Goal: Information Seeking & Learning: Check status

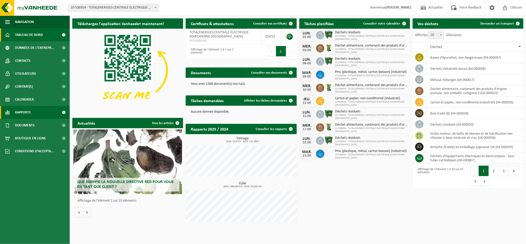
click at [27, 117] on span "Rapports" at bounding box center [23, 112] width 16 height 13
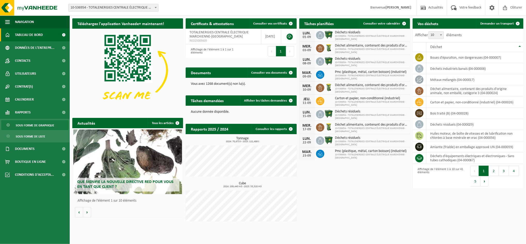
click at [38, 125] on span "Sous forme de graphique" at bounding box center [35, 125] width 38 height 10
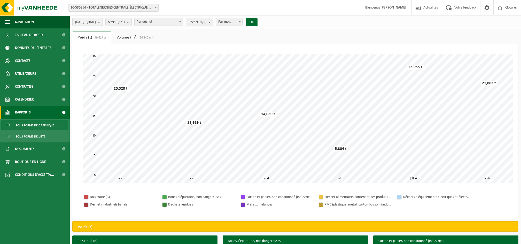
click at [96, 21] on span "[DATE] - [DATE]" at bounding box center [85, 22] width 21 height 8
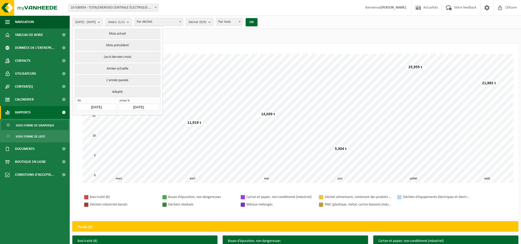
click at [98, 106] on input "[DATE]" at bounding box center [96, 107] width 40 height 7
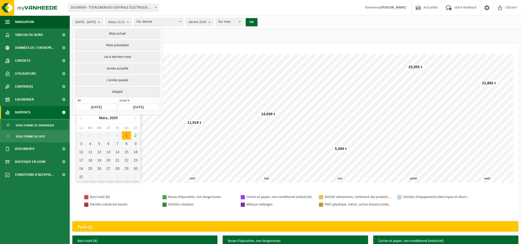
click at [98, 106] on input "[DATE]" at bounding box center [96, 107] width 40 height 7
click at [105, 105] on input "[DATE]" at bounding box center [96, 107] width 40 height 7
drag, startPoint x: 105, startPoint y: 105, endPoint x: 79, endPoint y: 117, distance: 28.4
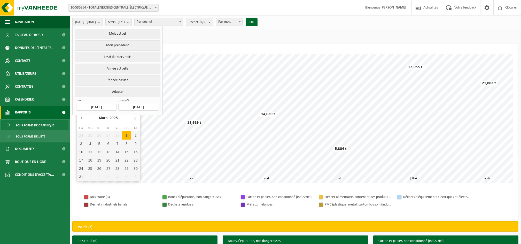
click at [79, 117] on icon at bounding box center [82, 118] width 8 height 8
click at [81, 118] on icon at bounding box center [81, 118] width 1 height 3
click at [81, 118] on icon at bounding box center [82, 118] width 8 height 8
click at [81, 118] on icon at bounding box center [81, 118] width 1 height 3
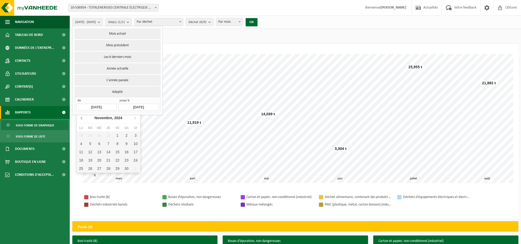
click at [81, 118] on icon at bounding box center [81, 118] width 1 height 3
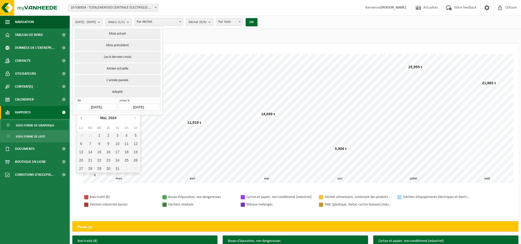
click at [81, 118] on icon at bounding box center [81, 118] width 1 height 3
click at [81, 137] on div "1" at bounding box center [81, 135] width 9 height 8
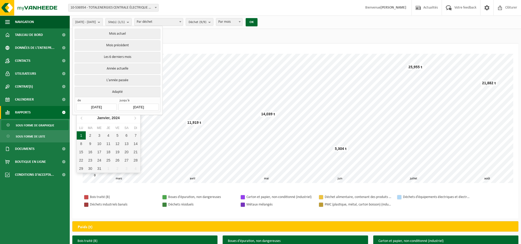
type input "[DATE]"
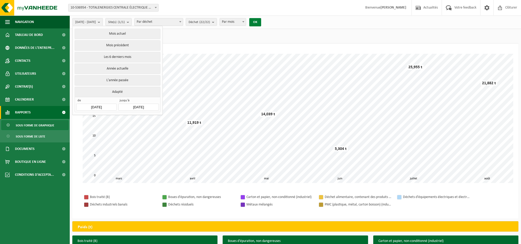
click at [261, 24] on button "OK" at bounding box center [255, 22] width 12 height 8
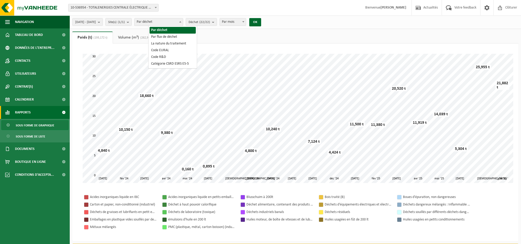
click at [172, 21] on span "Par déchet" at bounding box center [159, 21] width 48 height 7
select select "2"
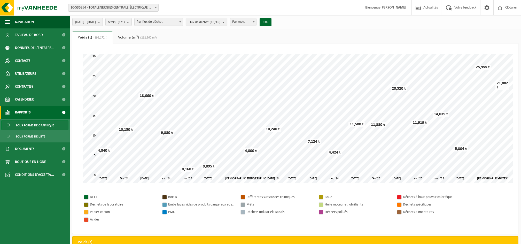
click at [220, 22] on count "(16/16)" at bounding box center [215, 21] width 11 height 3
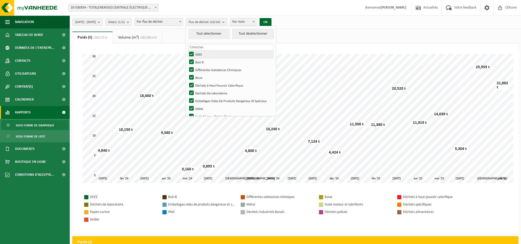
click at [206, 52] on label "DEEE" at bounding box center [231, 54] width 86 height 8
click at [187, 50] on input "DEEE" at bounding box center [187, 50] width 0 height 0
checkbox input "false"
click at [207, 62] on label "Bois B" at bounding box center [231, 62] width 86 height 8
click at [187, 58] on input "Bois B" at bounding box center [187, 58] width 0 height 0
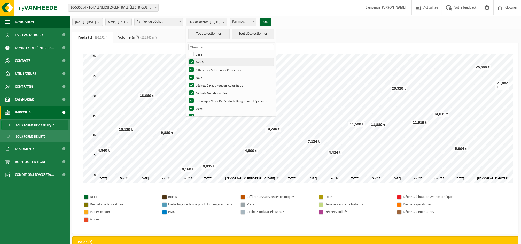
checkbox input "false"
click at [206, 71] on label "Différentes Substances Chimiques" at bounding box center [231, 70] width 86 height 8
click at [187, 66] on input "Différentes Substances Chimiques" at bounding box center [187, 66] width 0 height 0
checkbox input "false"
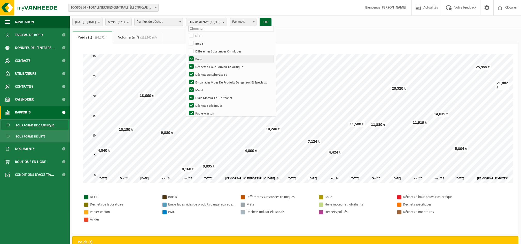
scroll to position [34, 0]
click at [202, 50] on label "Déchets à Haut Pouvoir Calorifique" at bounding box center [231, 51] width 86 height 8
click at [187, 47] on input "Déchets à Haut Pouvoir Calorifique" at bounding box center [187, 47] width 0 height 0
checkbox input "false"
click at [206, 58] on label "Déchets De Laboratoire" at bounding box center [231, 59] width 86 height 8
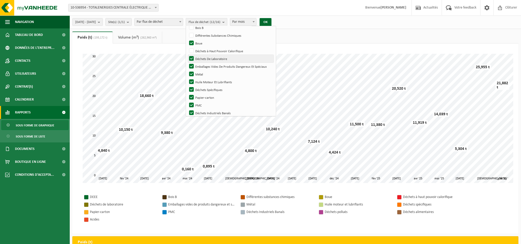
click at [187, 55] on input "Déchets De Laboratoire" at bounding box center [187, 55] width 0 height 0
checkbox input "false"
click at [205, 64] on label "Emballages Vides De Produits Dangereux Et Spéciaux" at bounding box center [231, 67] width 86 height 8
click at [187, 63] on input "Emballages Vides De Produits Dangereux Et Spéciaux" at bounding box center [187, 62] width 0 height 0
checkbox input "false"
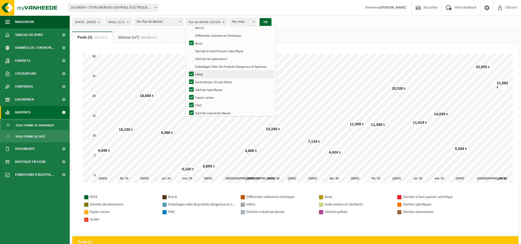
click at [205, 74] on label "Métal" at bounding box center [231, 74] width 86 height 8
click at [187, 70] on input "Métal" at bounding box center [187, 70] width 0 height 0
checkbox input "false"
click at [205, 83] on label "Huile Moteur Et Lubrifiants" at bounding box center [231, 82] width 86 height 8
click at [187, 78] on input "Huile Moteur Et Lubrifiants" at bounding box center [187, 78] width 0 height 0
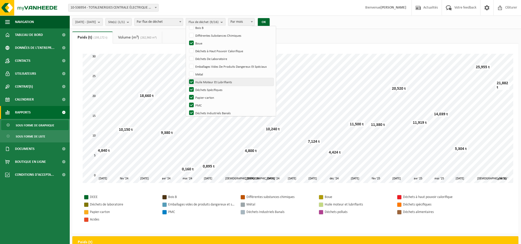
checkbox input "false"
click at [205, 89] on label "Déchets Spécifiques" at bounding box center [231, 90] width 86 height 8
click at [187, 86] on input "Déchets Spécifiques" at bounding box center [187, 86] width 0 height 0
checkbox input "false"
click at [204, 98] on label "Papier-carton" at bounding box center [231, 98] width 86 height 8
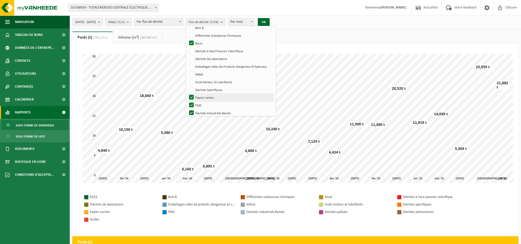
click at [187, 94] on input "Papier-carton" at bounding box center [187, 93] width 0 height 0
checkbox input "false"
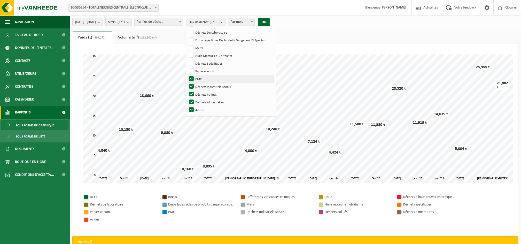
click at [204, 77] on label "PMC" at bounding box center [231, 79] width 86 height 8
click at [187, 75] on input "PMC" at bounding box center [187, 75] width 0 height 0
checkbox input "false"
click at [205, 88] on label "Déchets Industriels Banals" at bounding box center [231, 87] width 86 height 8
click at [187, 83] on input "Déchets Industriels Banals" at bounding box center [187, 82] width 0 height 0
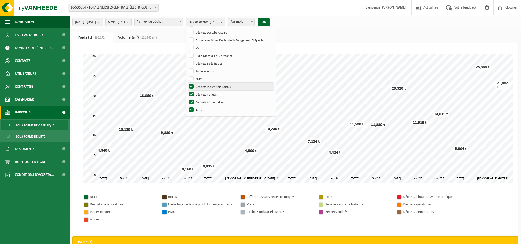
checkbox input "false"
click at [205, 93] on label "Déchets Pollués" at bounding box center [231, 94] width 86 height 8
click at [187, 90] on input "Déchets Pollués" at bounding box center [187, 90] width 0 height 0
checkbox input "false"
click at [204, 103] on label "Déchets Alimentaires" at bounding box center [231, 102] width 86 height 8
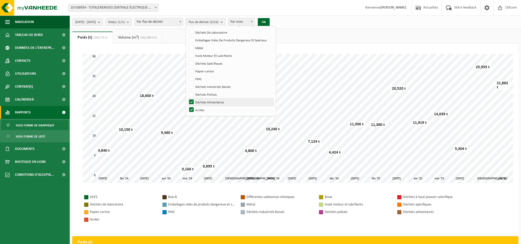
click at [187, 98] on input "Déchets Alimentaires" at bounding box center [187, 98] width 0 height 0
checkbox input "false"
click at [204, 107] on label "Acides" at bounding box center [231, 110] width 86 height 8
click at [187, 106] on input "Acides" at bounding box center [187, 106] width 0 height 0
checkbox input "false"
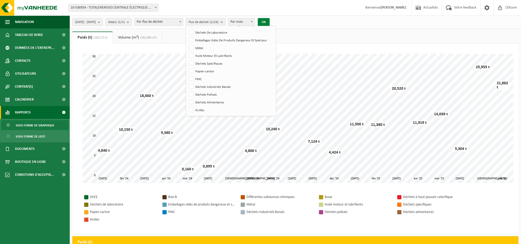
click at [270, 20] on button "OK" at bounding box center [264, 22] width 12 height 8
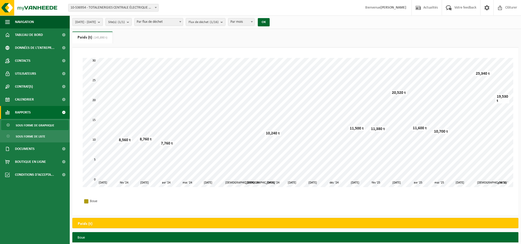
click at [91, 22] on span "[DATE] - [DATE]" at bounding box center [85, 22] width 21 height 8
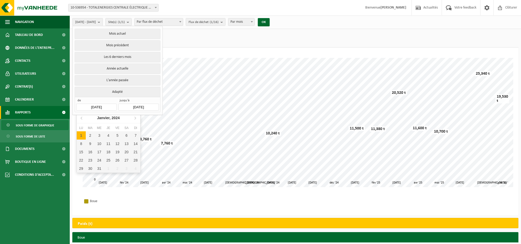
click at [90, 107] on input "[DATE]" at bounding box center [96, 107] width 40 height 7
click at [82, 119] on icon at bounding box center [81, 118] width 1 height 3
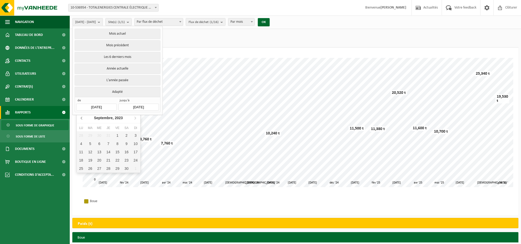
click at [82, 119] on icon at bounding box center [81, 118] width 1 height 3
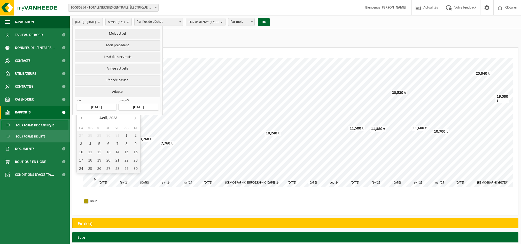
click at [82, 119] on icon at bounding box center [81, 118] width 1 height 3
click at [135, 118] on icon at bounding box center [135, 118] width 8 height 8
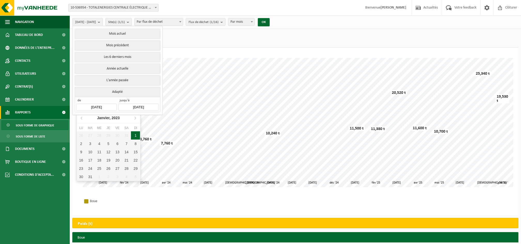
click at [134, 134] on div "1" at bounding box center [135, 135] width 9 height 8
type input "[DATE]"
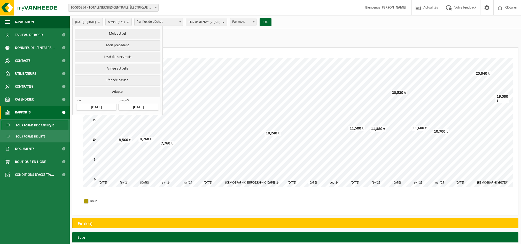
drag, startPoint x: 280, startPoint y: 19, endPoint x: 275, endPoint y: 30, distance: 11.9
click at [272, 20] on button "OK" at bounding box center [266, 22] width 12 height 8
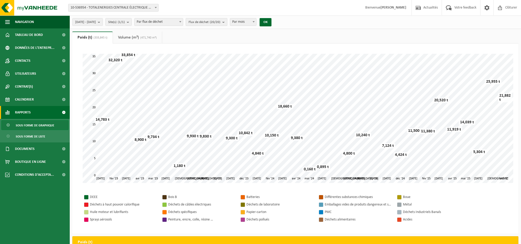
click at [201, 22] on button "Flux de déchet (20/20)" at bounding box center [207, 22] width 42 height 8
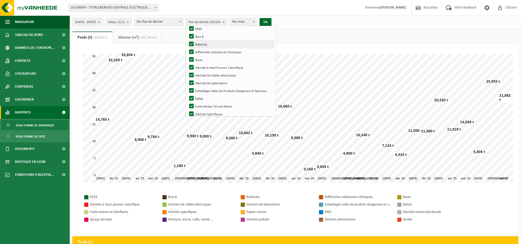
scroll to position [0, 0]
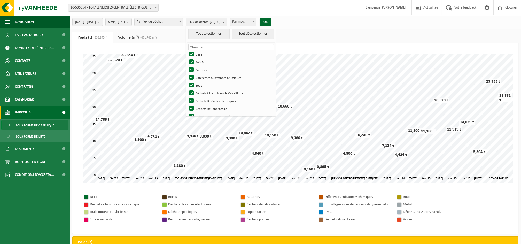
click at [222, 47] on input "text" at bounding box center [231, 47] width 86 height 6
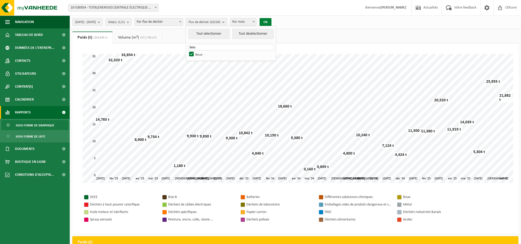
type input "bou"
click at [272, 21] on button "OK" at bounding box center [266, 22] width 12 height 8
click at [227, 22] on b "submit" at bounding box center [224, 21] width 5 height 7
click at [221, 46] on input "text" at bounding box center [231, 47] width 86 height 6
click at [183, 21] on span "Par flux de déchet" at bounding box center [159, 21] width 48 height 7
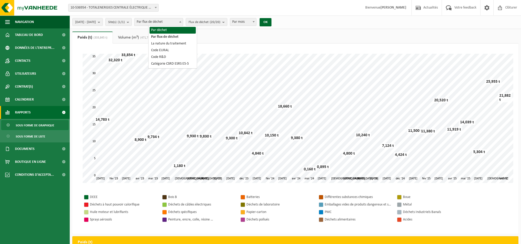
select select "1"
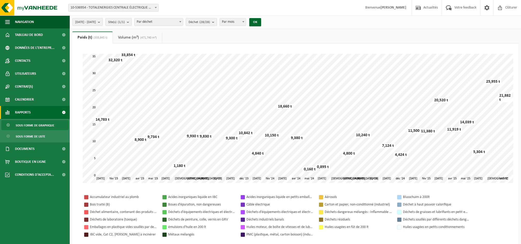
click at [210, 25] on span "Déchet (28/28)" at bounding box center [199, 22] width 21 height 8
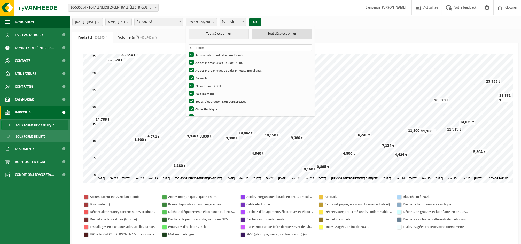
click at [278, 34] on button "Tout désélectionner" at bounding box center [282, 34] width 60 height 10
checkbox input "false"
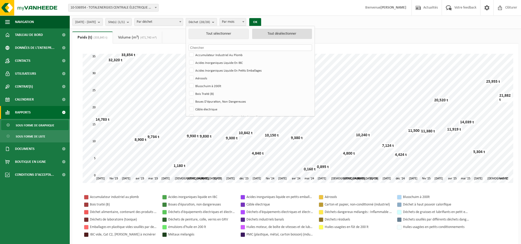
checkbox input "false"
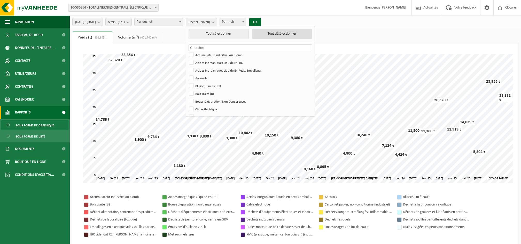
checkbox input "false"
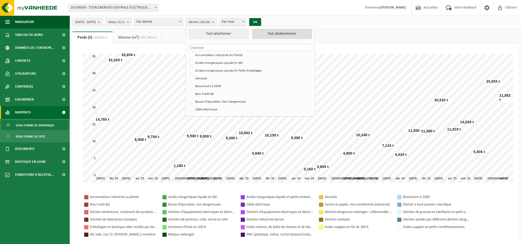
checkbox input "false"
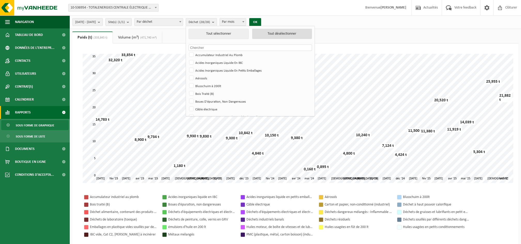
checkbox input "false"
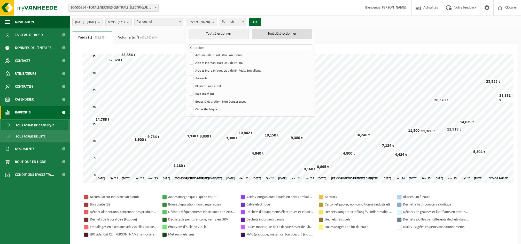
checkbox input "false"
click at [219, 101] on label "Boues D'épuration, Non Dangereuses" at bounding box center [250, 101] width 124 height 8
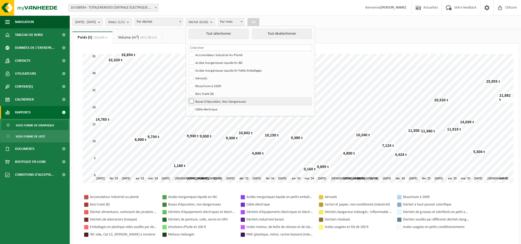
click at [187, 97] on input "Boues D'épuration, Non Dangereuses" at bounding box center [187, 97] width 0 height 0
checkbox input "true"
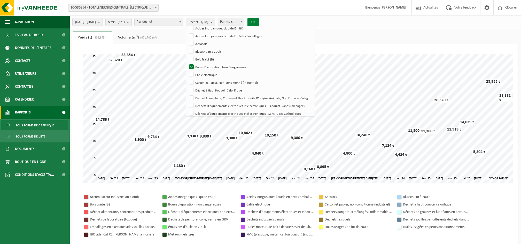
click at [259, 21] on button "OK" at bounding box center [254, 22] width 12 height 8
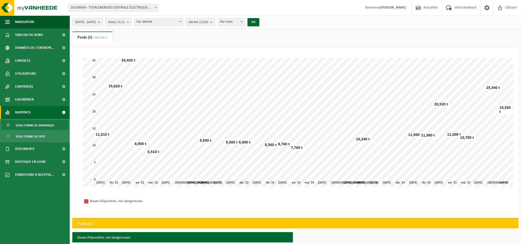
click at [38, 123] on span "Sous forme de graphique" at bounding box center [35, 125] width 38 height 10
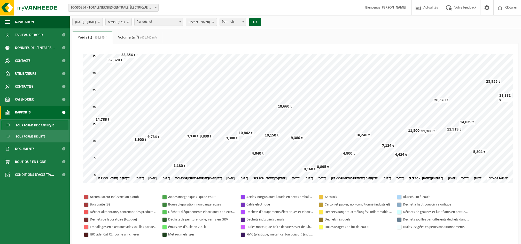
click at [217, 23] on button "Déchet (28/28)" at bounding box center [201, 22] width 31 height 8
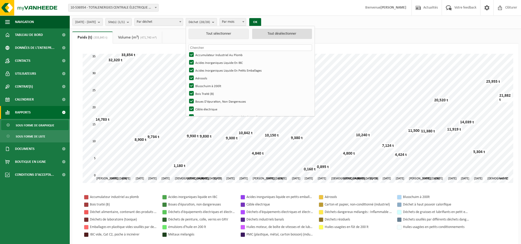
click at [308, 33] on button "Tout désélectionner" at bounding box center [282, 34] width 60 height 10
checkbox input "false"
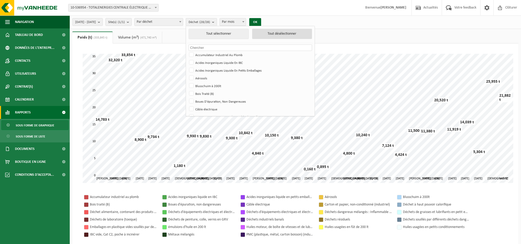
checkbox input "false"
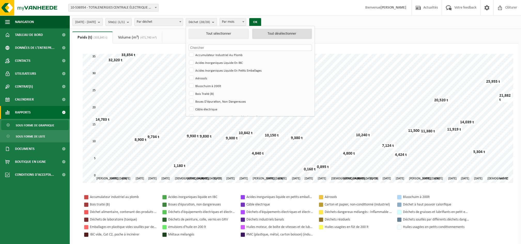
checkbox input "false"
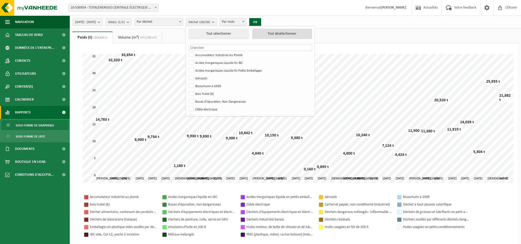
checkbox input "false"
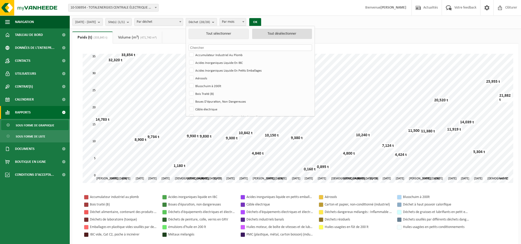
checkbox input "false"
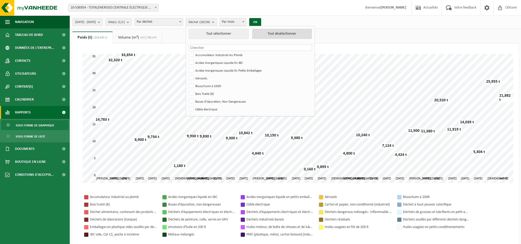
checkbox input "false"
click at [222, 101] on label "Boues D'épuration, Non Dangereuses" at bounding box center [250, 101] width 124 height 8
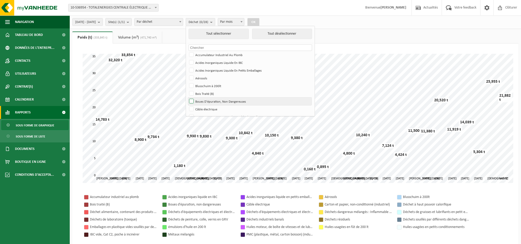
click at [187, 97] on input "Boues D'épuration, Non Dangereuses" at bounding box center [187, 97] width 0 height 0
checkbox input "true"
click at [259, 22] on button "OK" at bounding box center [254, 22] width 12 height 8
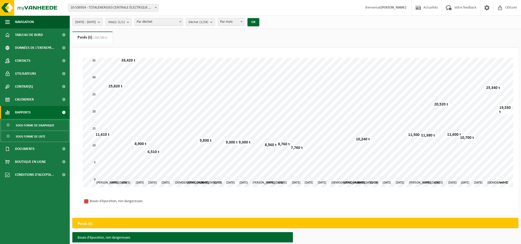
click at [26, 136] on span "Sous forme de liste" at bounding box center [30, 137] width 29 height 10
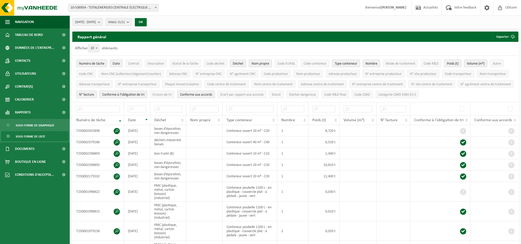
click at [237, 63] on span "Déchet" at bounding box center [238, 64] width 11 height 4
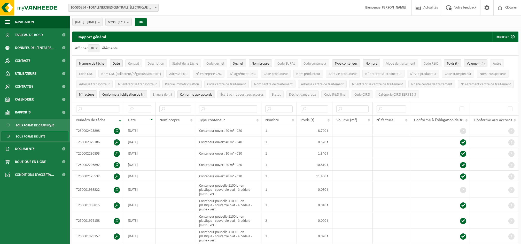
click at [237, 63] on span "Déchet" at bounding box center [238, 64] width 11 height 4
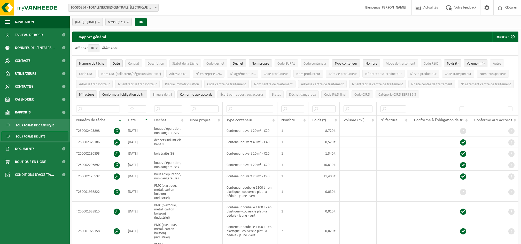
click at [482, 61] on button "Volume (m³)" at bounding box center [476, 63] width 24 height 8
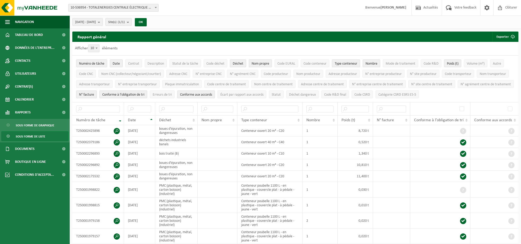
click at [348, 62] on span "Type conteneur" at bounding box center [346, 64] width 22 height 4
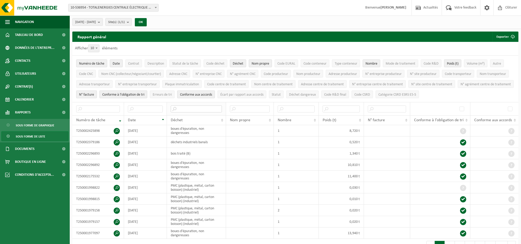
click at [199, 107] on input "text" at bounding box center [196, 108] width 51 height 7
type input "boues"
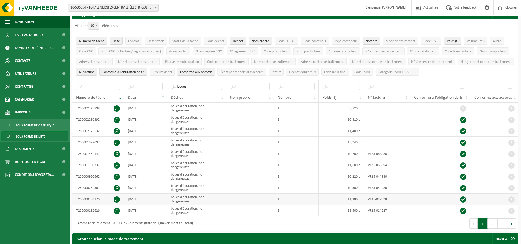
scroll to position [34, 0]
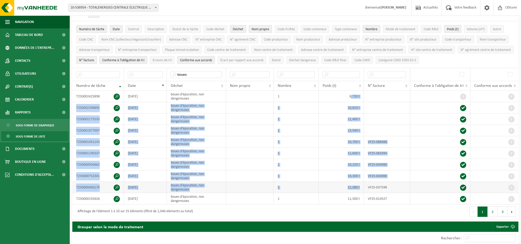
drag, startPoint x: 351, startPoint y: 96, endPoint x: 363, endPoint y: 186, distance: 90.4
click at [363, 186] on tbody "T250002425898 2025-08-20 boues d'épuration, non dangereuses 1 8,720 t T25000229…" at bounding box center [295, 148] width 446 height 114
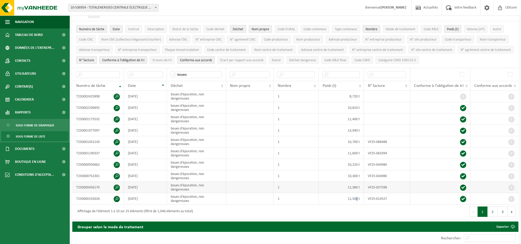
drag, startPoint x: 363, startPoint y: 186, endPoint x: 355, endPoint y: 181, distance: 9.7
click at [357, 194] on td "11,500 t" at bounding box center [341, 198] width 45 height 11
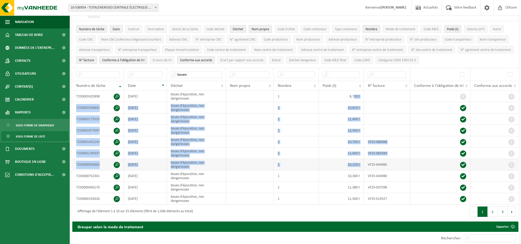
drag, startPoint x: 356, startPoint y: 96, endPoint x: 366, endPoint y: 164, distance: 69.1
click at [366, 164] on tbody "T250002425898 2025-08-20 boues d'épuration, non dangereuses 1 8,720 t T25000229…" at bounding box center [295, 148] width 446 height 114
drag, startPoint x: 366, startPoint y: 164, endPoint x: 380, endPoint y: 99, distance: 66.1
click at [380, 99] on td at bounding box center [387, 96] width 46 height 11
click at [360, 91] on td "8,720 t" at bounding box center [341, 96] width 45 height 11
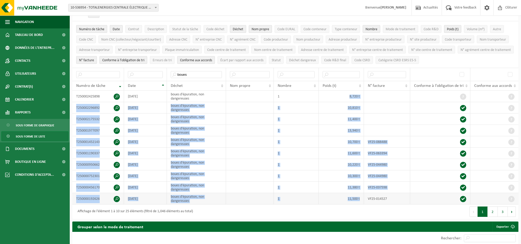
drag, startPoint x: 351, startPoint y: 95, endPoint x: 361, endPoint y: 199, distance: 104.6
click at [361, 199] on tbody "T250002425898 2025-08-20 boues d'épuration, non dangereuses 1 8,720 t T25000229…" at bounding box center [295, 148] width 446 height 114
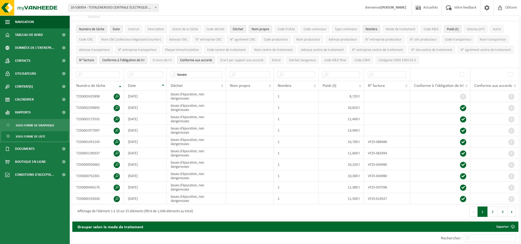
drag, startPoint x: 361, startPoint y: 199, endPoint x: 403, endPoint y: 205, distance: 42.5
click at [403, 205] on div "Premier Précédent 1 2 3 Suivant Dernier" at bounding box center [407, 211] width 223 height 14
click at [492, 207] on button "2" at bounding box center [493, 211] width 10 height 10
click at [503, 211] on button "3" at bounding box center [503, 211] width 10 height 10
